Goal: Information Seeking & Learning: Learn about a topic

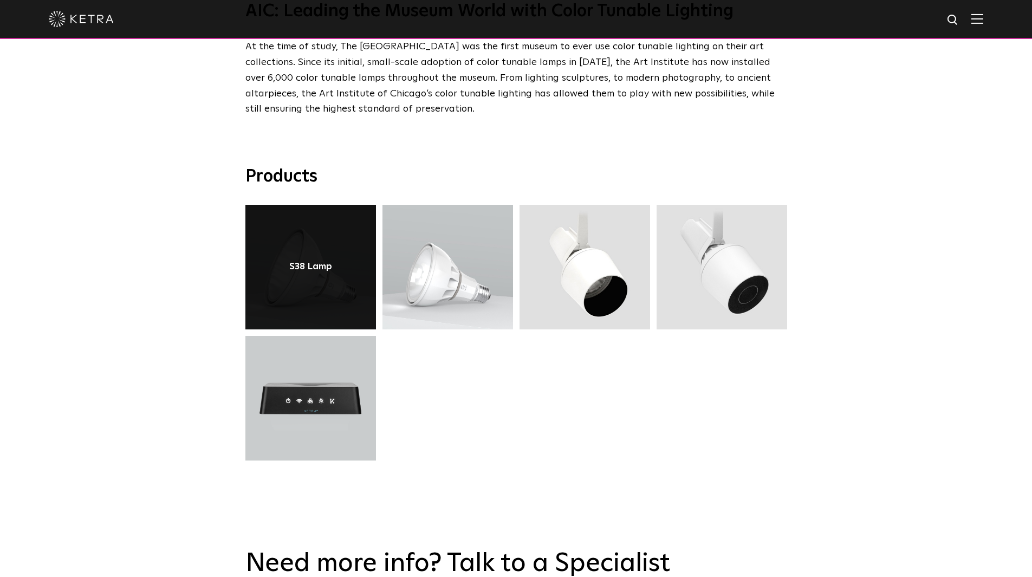
scroll to position [3196, 0]
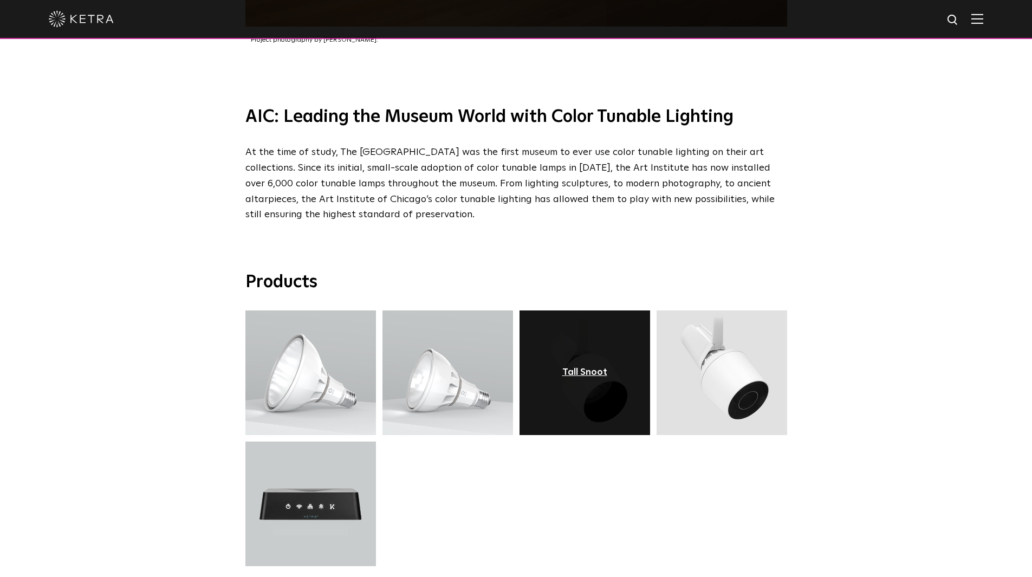
click at [575, 367] on div "Tall Snoot" at bounding box center [584, 372] width 45 height 11
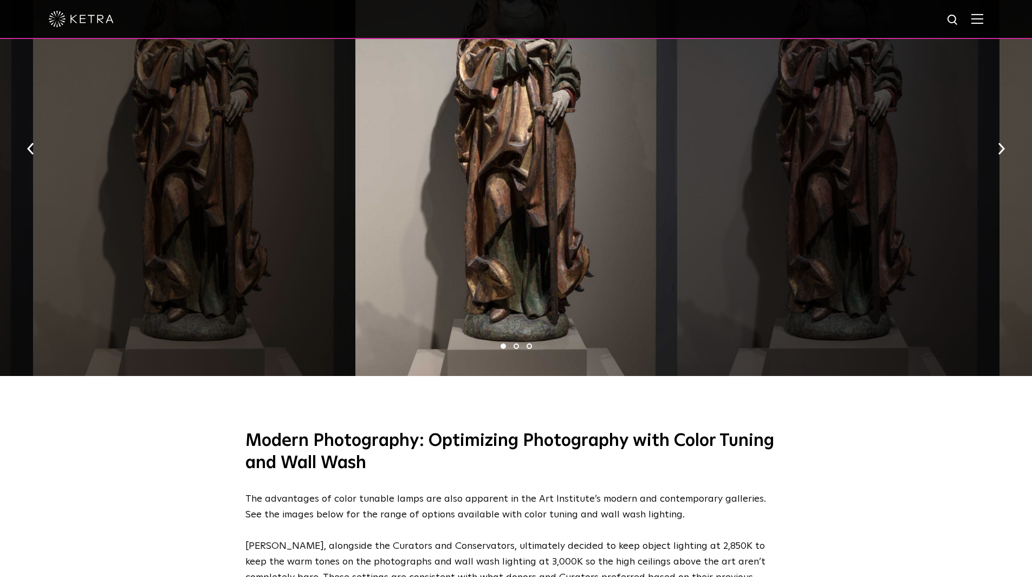
scroll to position [2004, 0]
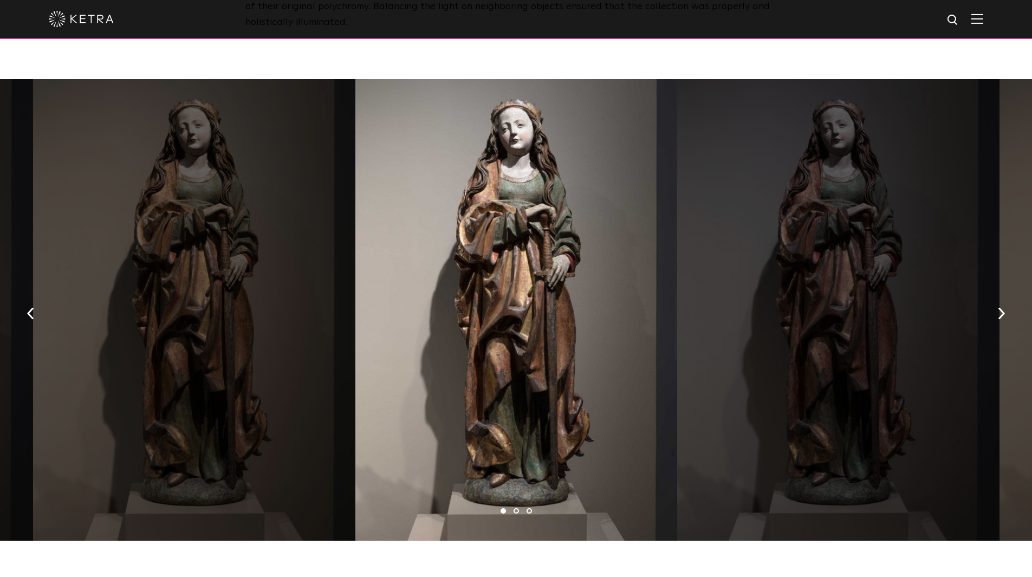
drag, startPoint x: 633, startPoint y: 321, endPoint x: 273, endPoint y: 313, distance: 359.8
click at [355, 319] on div at bounding box center [516, 310] width 322 height 462
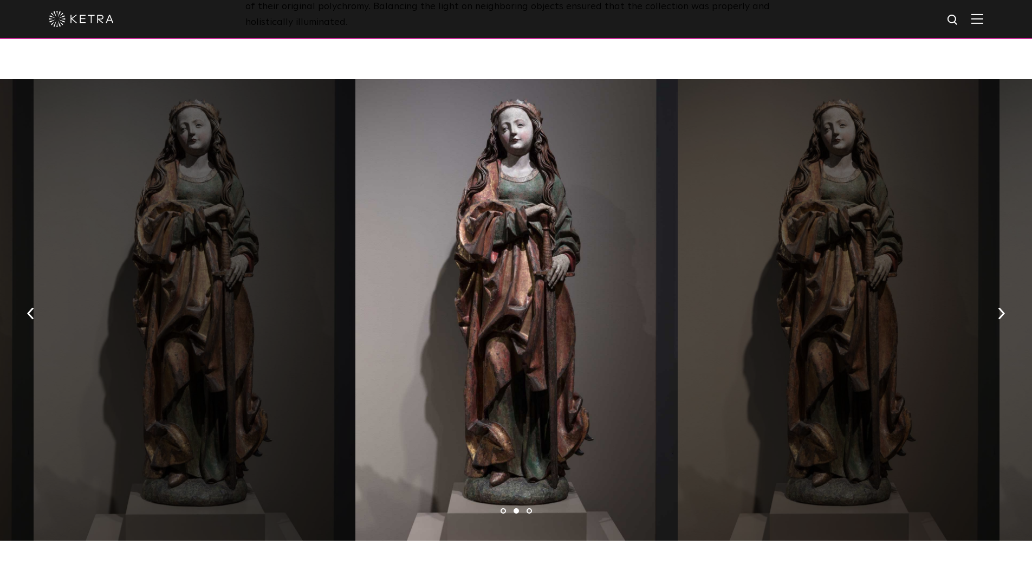
drag, startPoint x: 668, startPoint y: 328, endPoint x: 328, endPoint y: 335, distance: 339.7
click at [407, 335] on div at bounding box center [516, 310] width 322 height 462
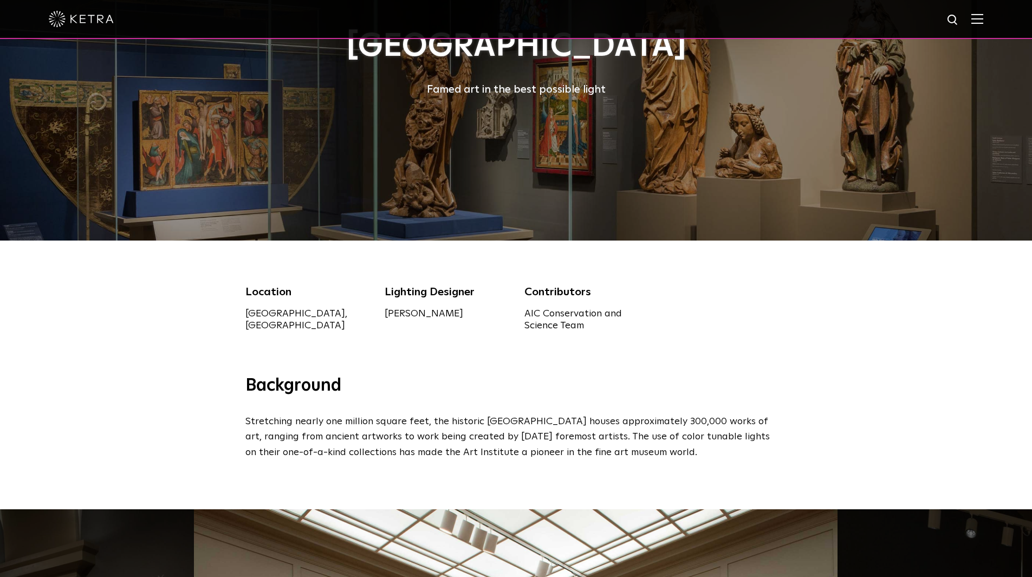
scroll to position [0, 0]
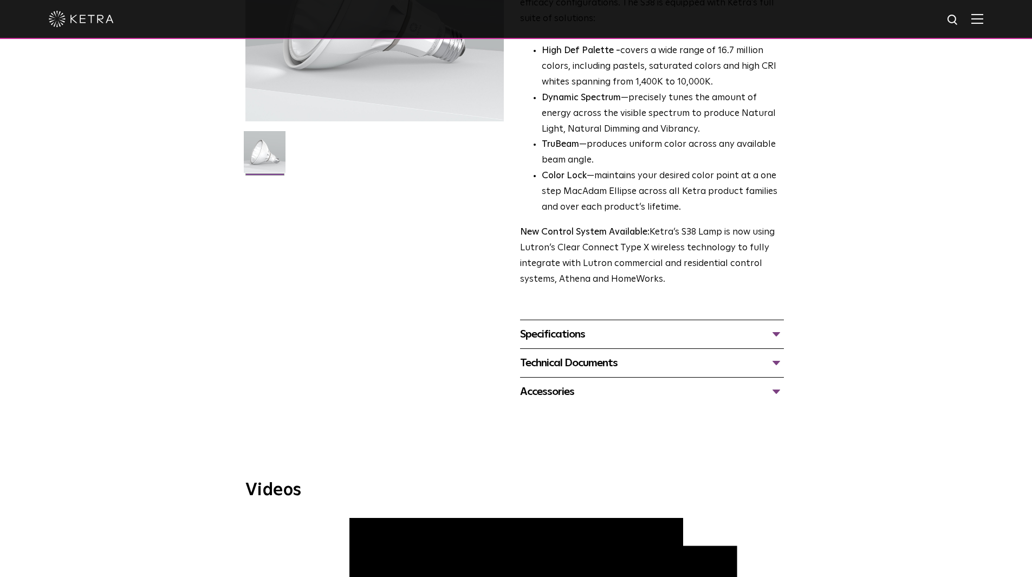
scroll to position [54, 0]
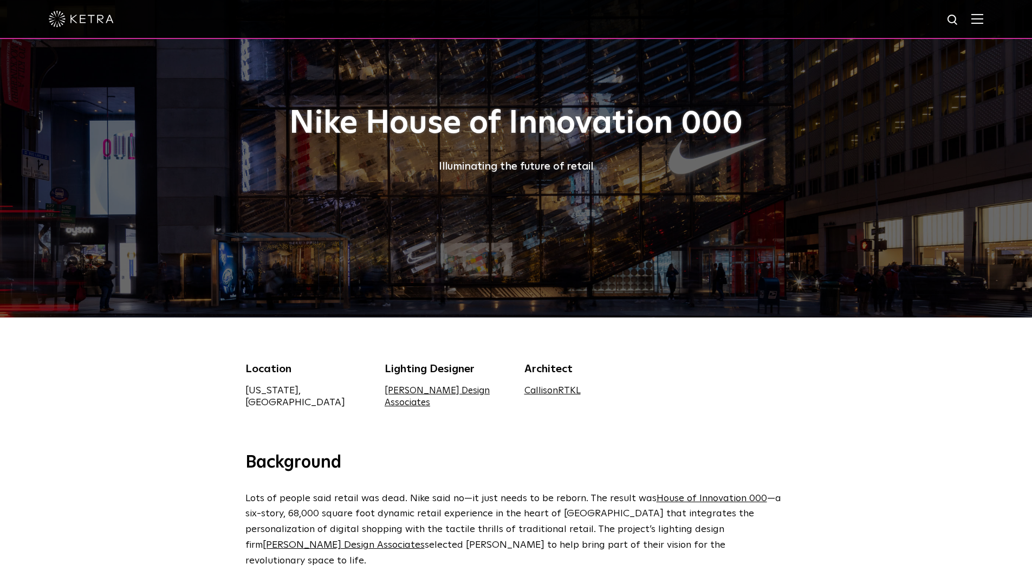
scroll to position [108, 0]
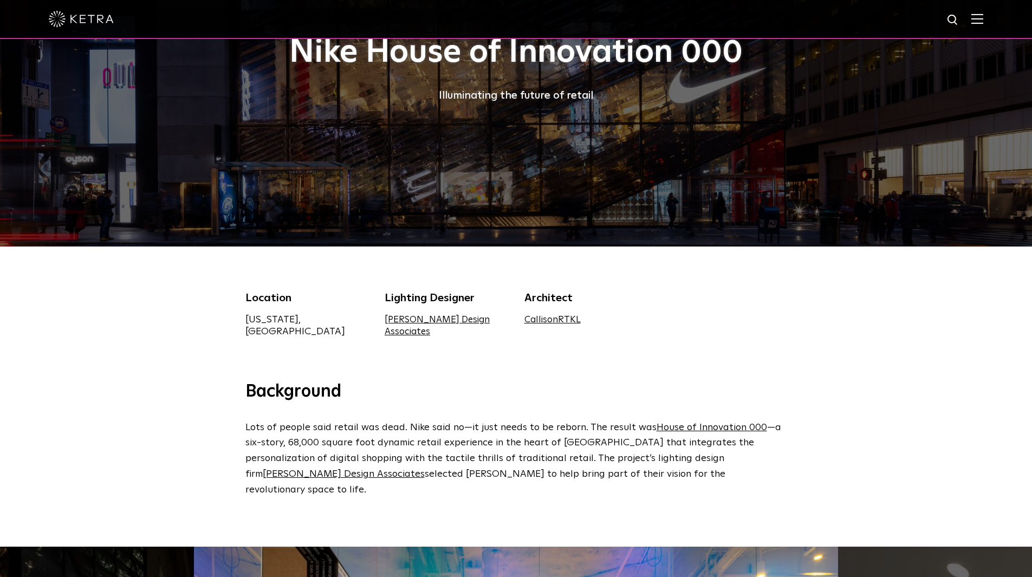
click at [545, 320] on link "CallisonRTKL" at bounding box center [552, 319] width 56 height 9
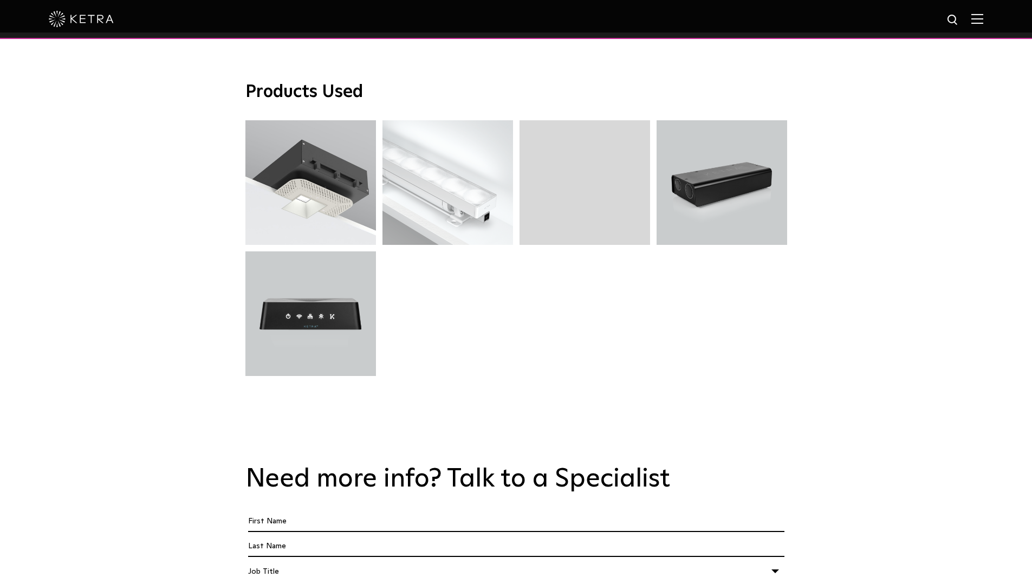
scroll to position [2817, 0]
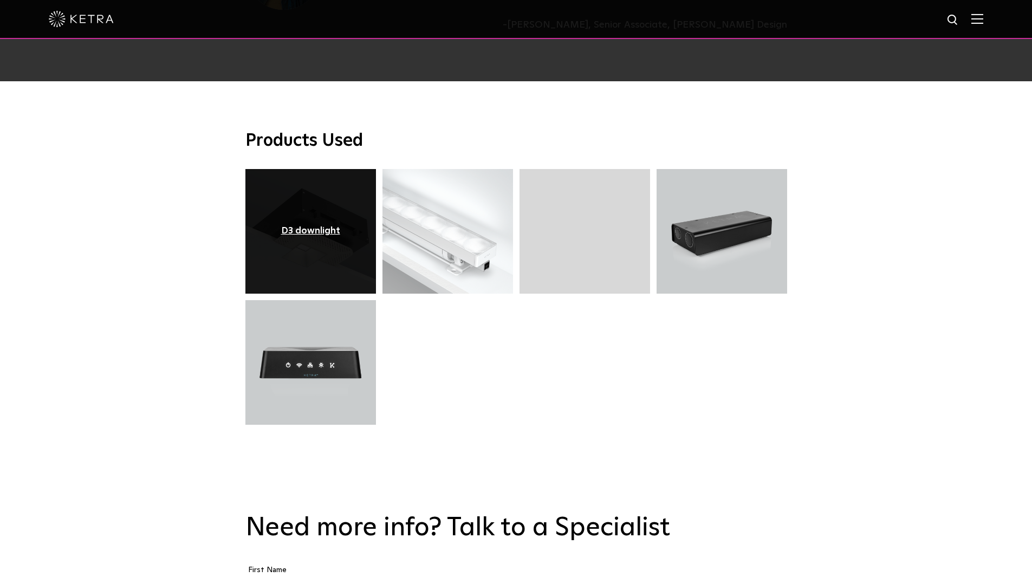
click at [327, 226] on div "D3 downlight" at bounding box center [310, 231] width 59 height 11
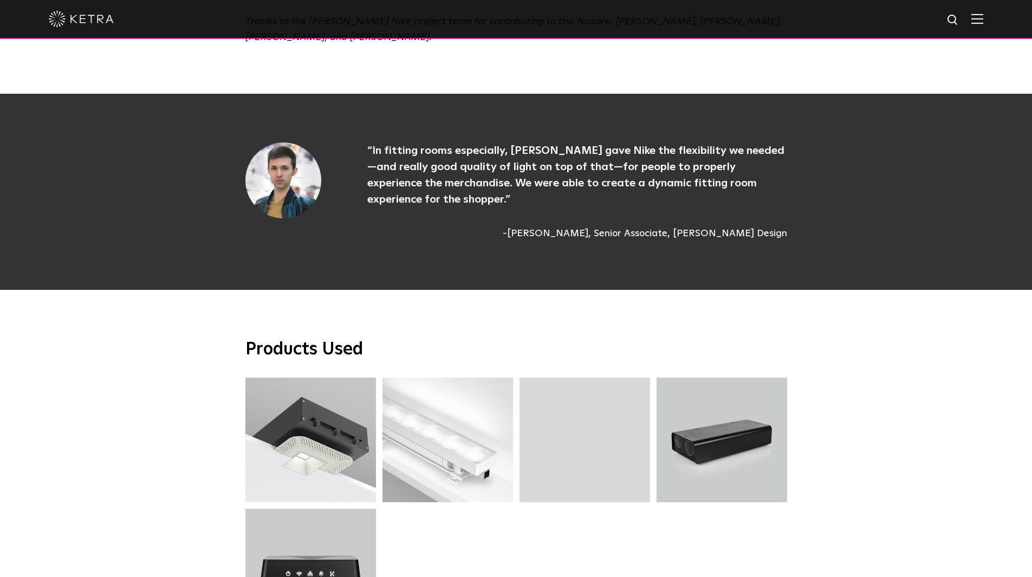
scroll to position [2546, 0]
